Goal: Complete application form

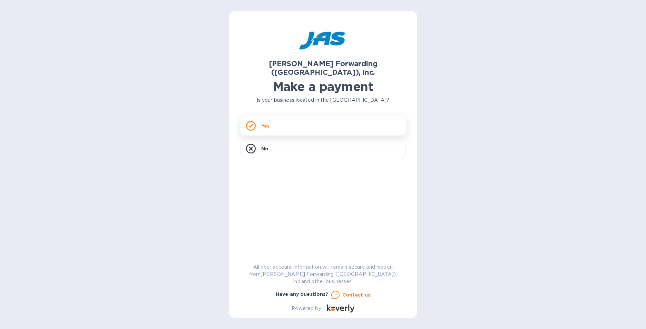
click at [270, 119] on div "Yes" at bounding box center [323, 125] width 166 height 19
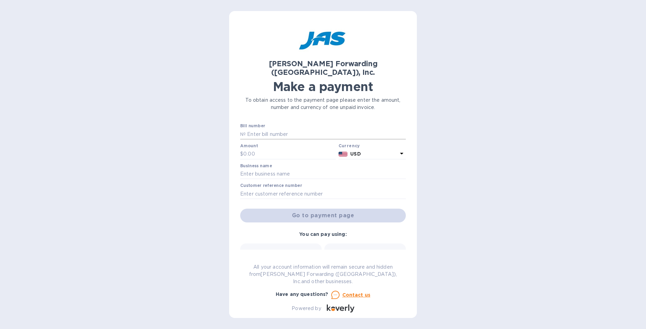
click at [244, 131] on p "№" at bounding box center [243, 134] width 6 height 7
click at [254, 129] on input "text" at bounding box center [326, 134] width 160 height 10
click at [249, 129] on input "text" at bounding box center [326, 134] width 160 height 10
click at [275, 129] on input "(1)" at bounding box center [326, 134] width 160 height 10
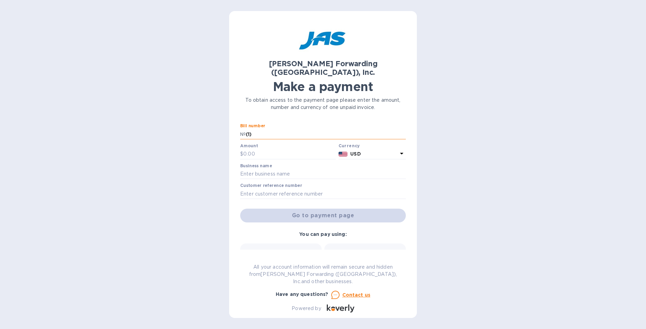
click at [270, 129] on input "(1)" at bounding box center [326, 134] width 160 height 10
paste input "MIA503370576"
type input "(1) MIA503370576"
click at [266, 149] on input "text" at bounding box center [289, 154] width 93 height 10
click at [267, 149] on input "text" at bounding box center [289, 154] width 93 height 10
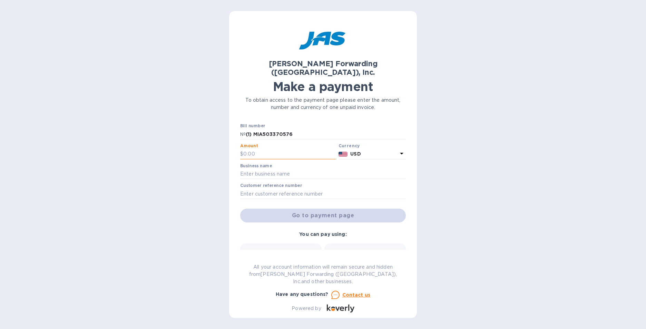
paste input "1,894.36"
type input "1,894.36"
click at [291, 169] on input "text" at bounding box center [323, 174] width 166 height 10
type input "YAMAHA MOTOR DISTRIBUTION LATIN AMERICA INC."
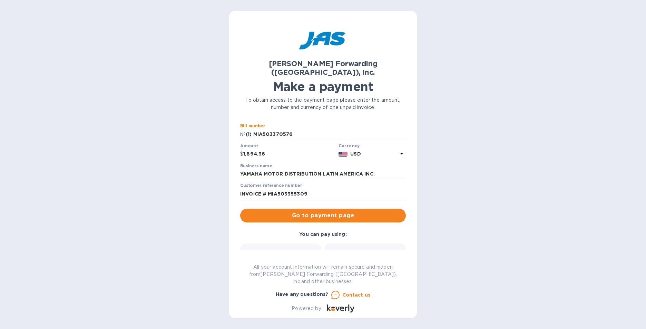
drag, startPoint x: 291, startPoint y: 125, endPoint x: 255, endPoint y: 123, distance: 35.9
click at [255, 129] on input "(1) MIA503370576" at bounding box center [326, 134] width 160 height 10
drag, startPoint x: 307, startPoint y: 183, endPoint x: 269, endPoint y: 183, distance: 37.3
click at [269, 189] on input "INVOICE # MIA503355309" at bounding box center [323, 194] width 166 height 10
paste input "70576"
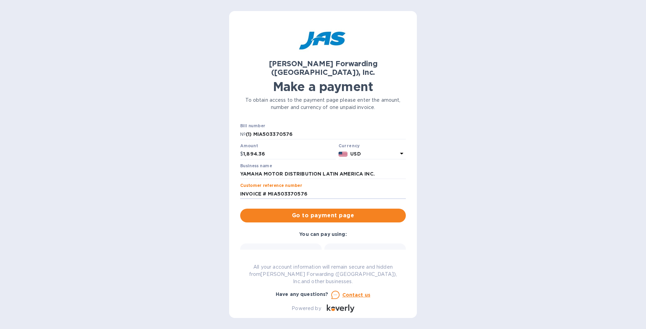
type input "INVOICE # MIA503370576"
click at [338, 212] on span "Go to payment page" at bounding box center [323, 216] width 155 height 8
